Goal: Transaction & Acquisition: Purchase product/service

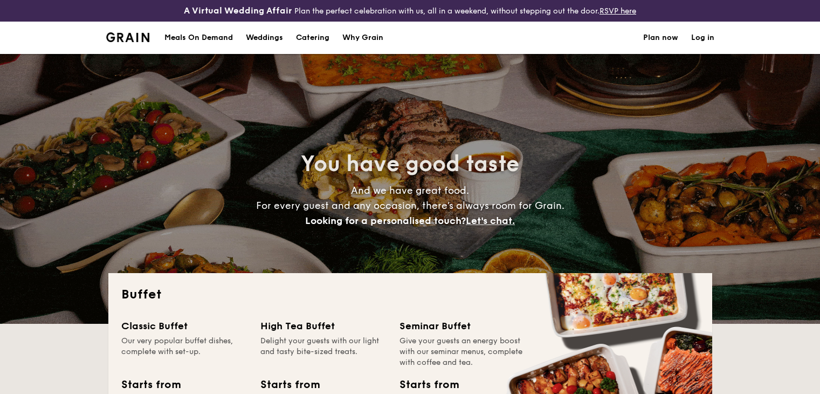
select select
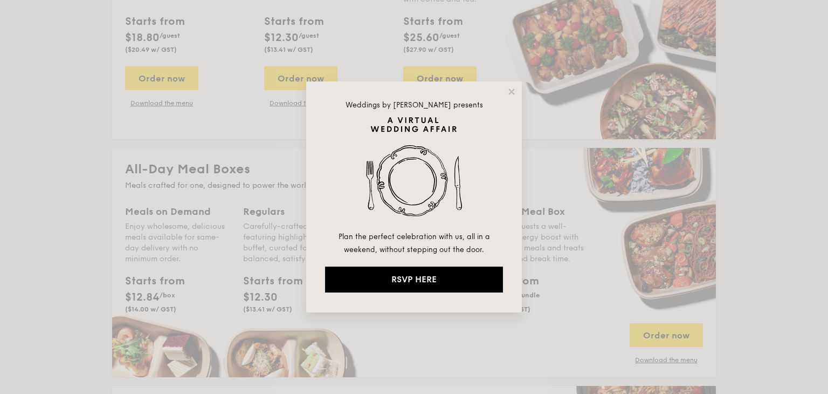
click at [509, 97] on div "Weddings by Grain presents Plan the perfect celebration with us, all in a weeke…" at bounding box center [414, 196] width 216 height 231
click at [506, 94] on div "Weddings by Grain presents Plan the perfect celebration with us, all in a weeke…" at bounding box center [414, 196] width 216 height 231
click at [512, 85] on div "Weddings by Grain presents Plan the perfect celebration with us, all in a weeke…" at bounding box center [414, 196] width 216 height 231
click at [513, 92] on icon at bounding box center [512, 92] width 10 height 10
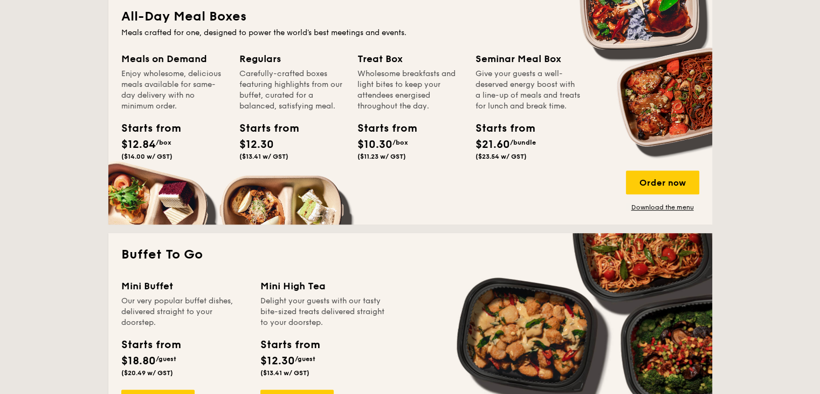
scroll to position [543, 0]
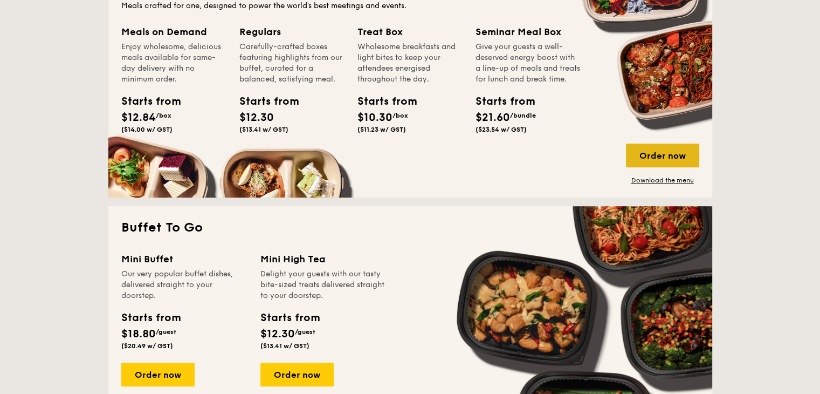
click at [658, 155] on div "Order now" at bounding box center [662, 155] width 73 height 24
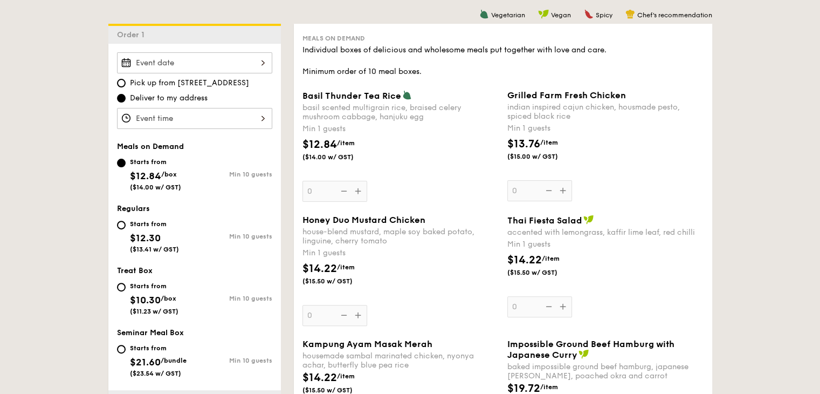
scroll to position [324, 0]
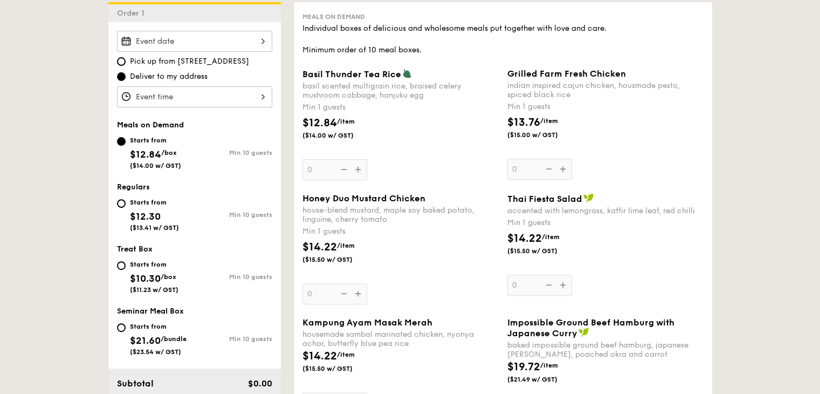
click at [216, 275] on div "Min 10 guests" at bounding box center [234, 277] width 78 height 8
click at [126, 270] on input "Starts from $10.30 /box ($11.23 w/ GST) Min 10 guests" at bounding box center [121, 265] width 9 height 9
radio input "true"
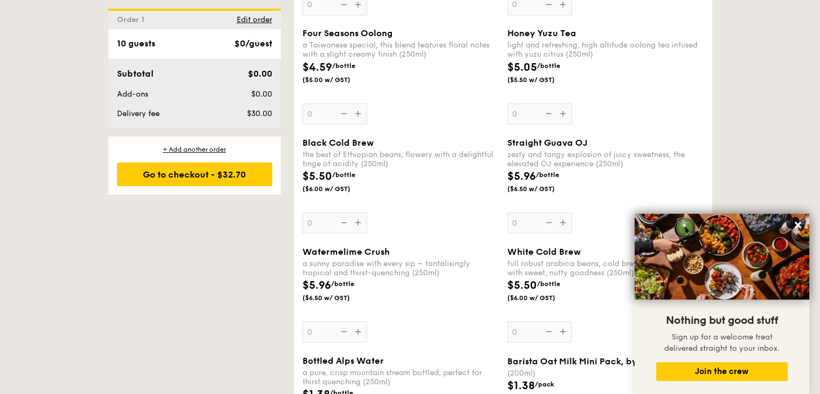
scroll to position [1995, 0]
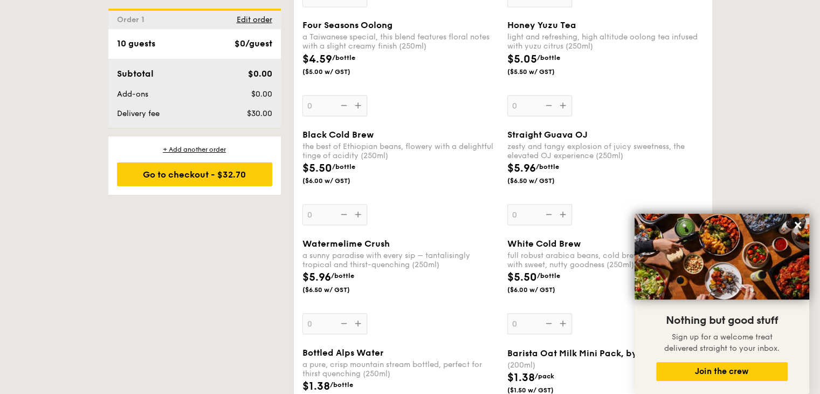
select select
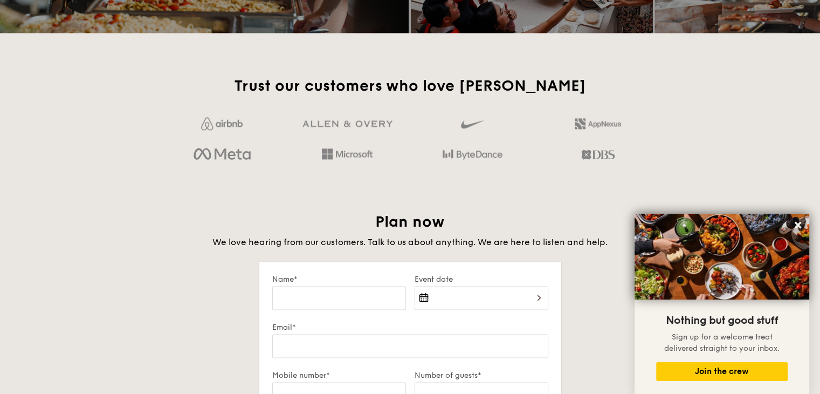
scroll to position [1721, 0]
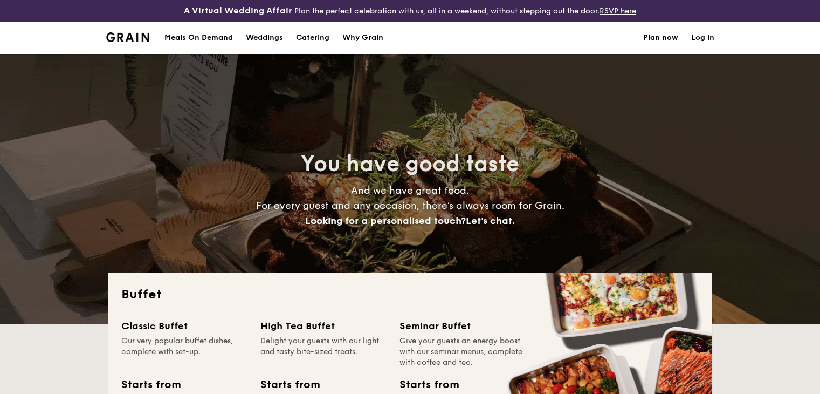
select select
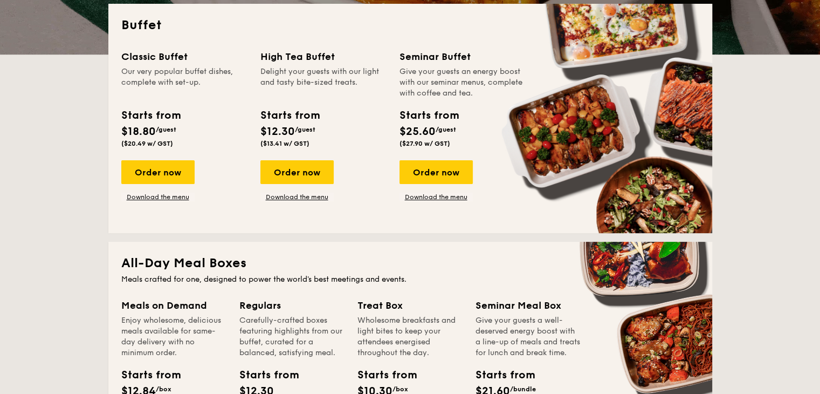
scroll to position [270, 0]
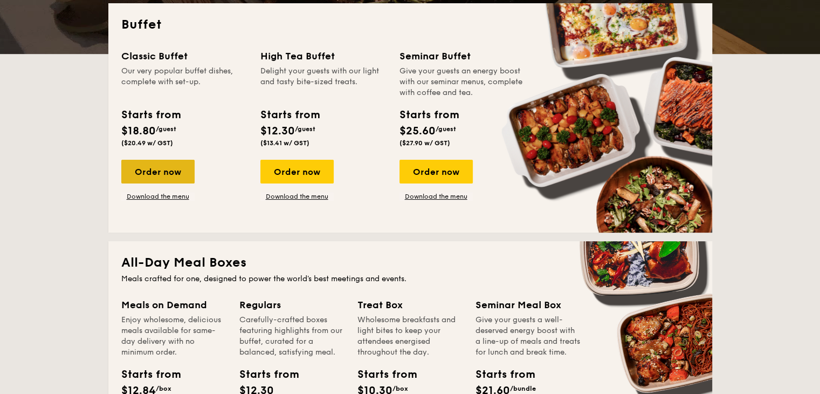
click at [175, 170] on div "Order now" at bounding box center [157, 172] width 73 height 24
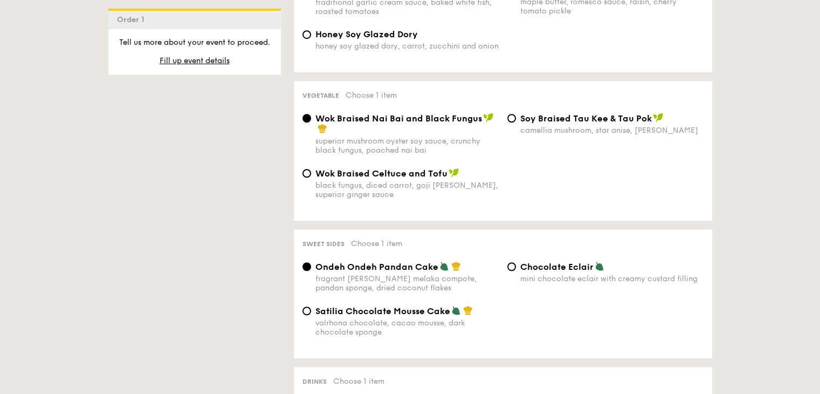
scroll to position [827, 0]
